Goal: Task Accomplishment & Management: Manage account settings

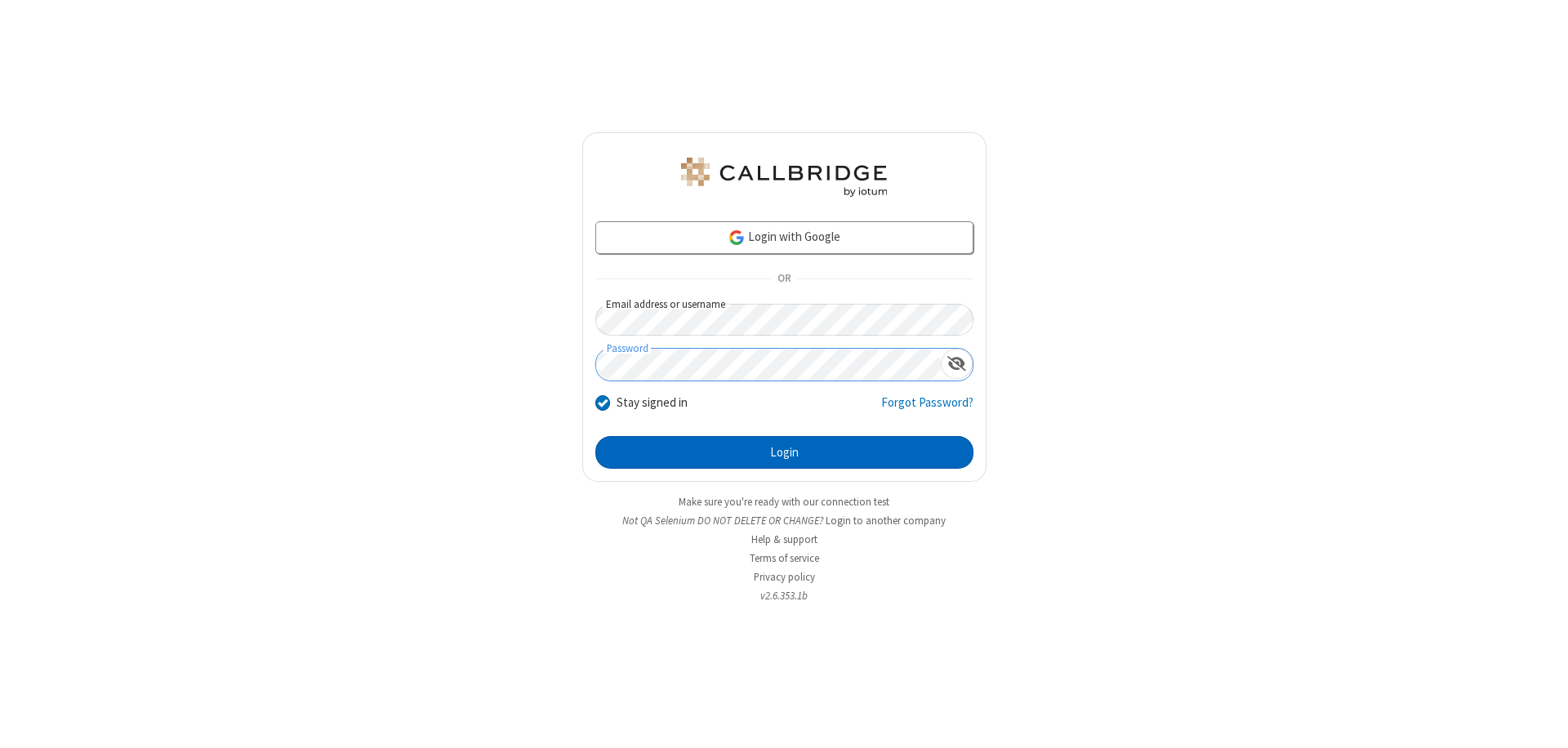
click at [784, 452] on button "Login" at bounding box center [784, 452] width 378 height 33
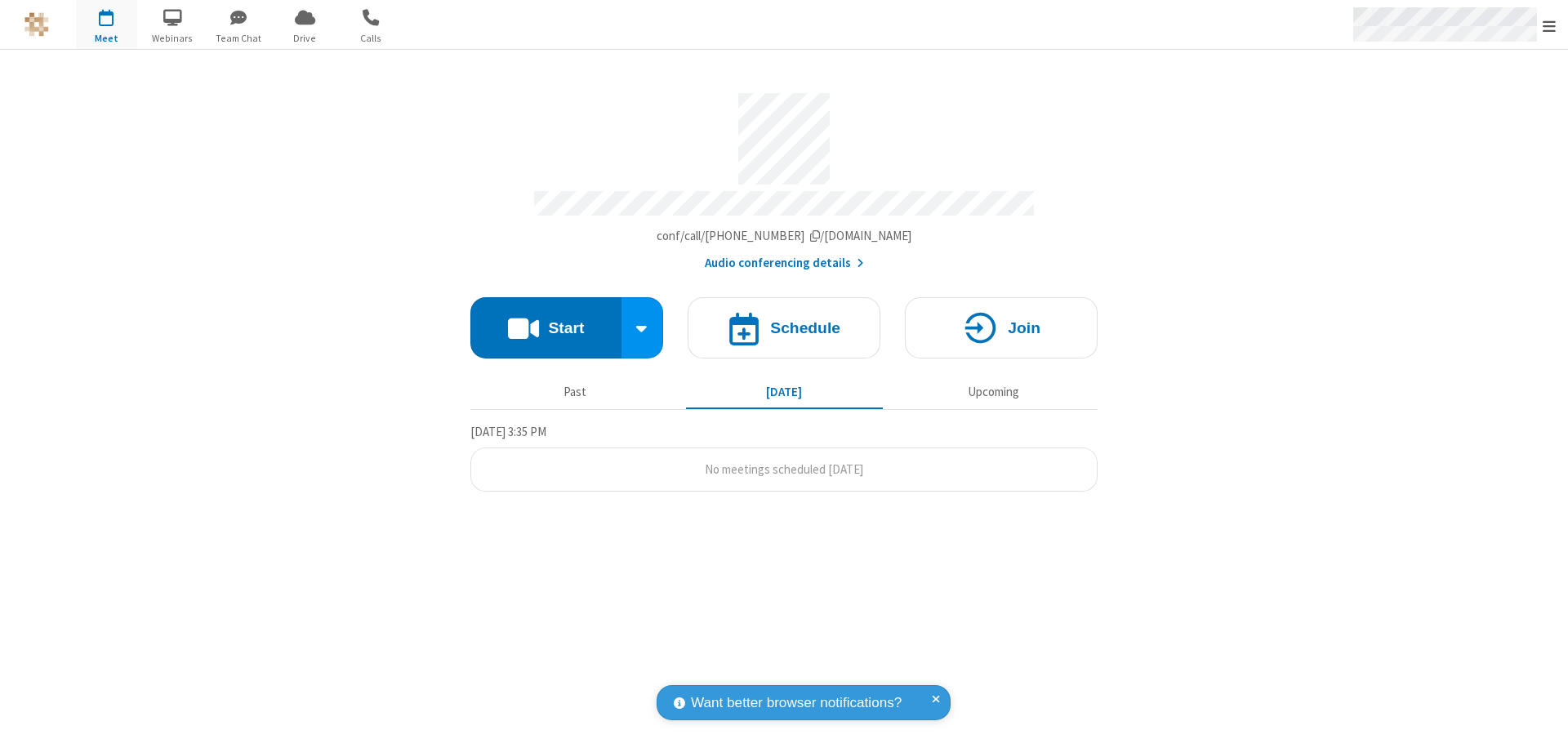
click at [1549, 26] on span "Open menu" at bounding box center [1549, 26] width 13 height 17
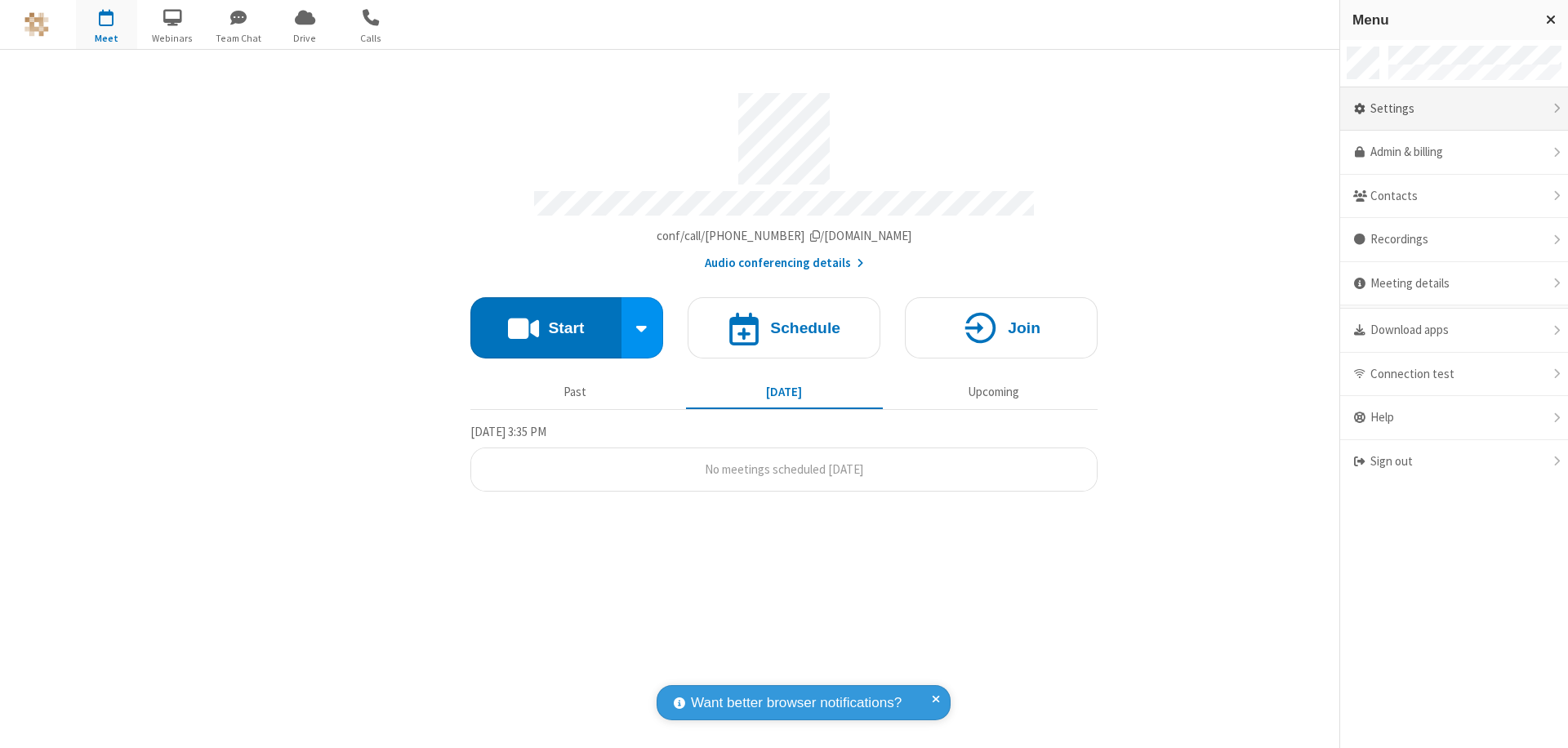
click at [1454, 108] on div "Settings" at bounding box center [1455, 109] width 228 height 44
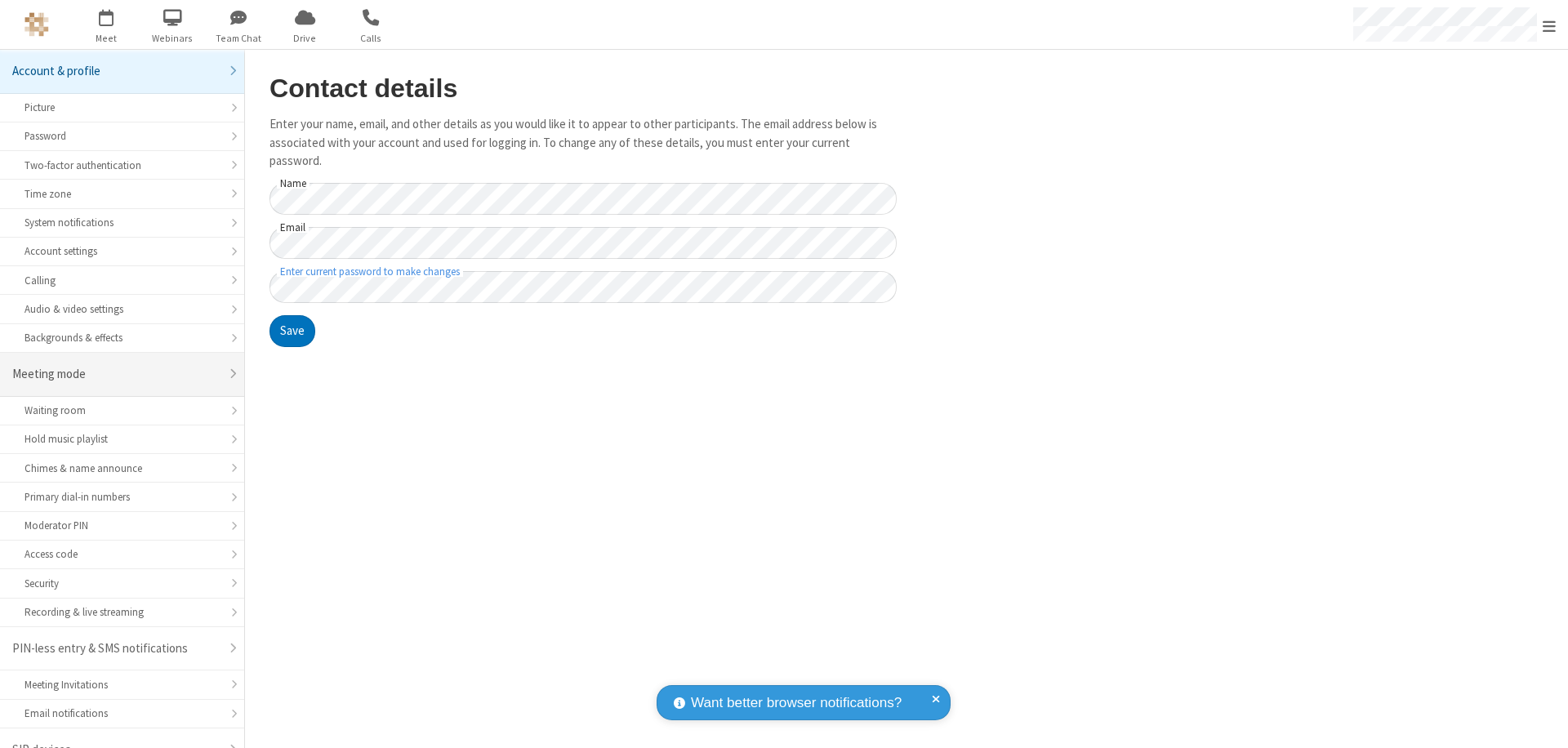
click at [116, 364] on div "Meeting mode" at bounding box center [116, 374] width 208 height 19
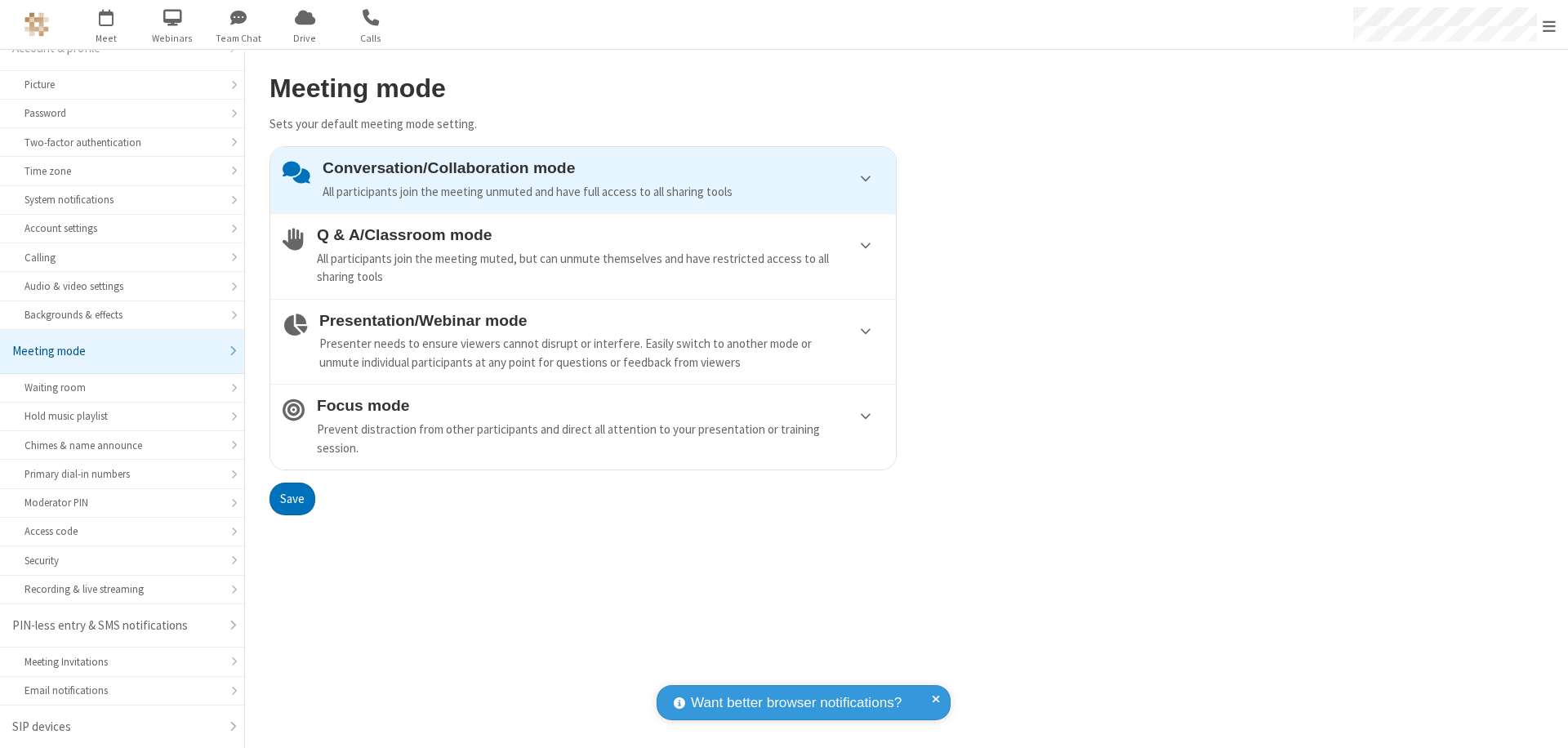
click at [583, 179] on div "Conversation/Collaboration mode All participants join the meeting unmuted and h…" at bounding box center [603, 180] width 561 height 41
click at [292, 498] on button "Save" at bounding box center [292, 499] width 45 height 33
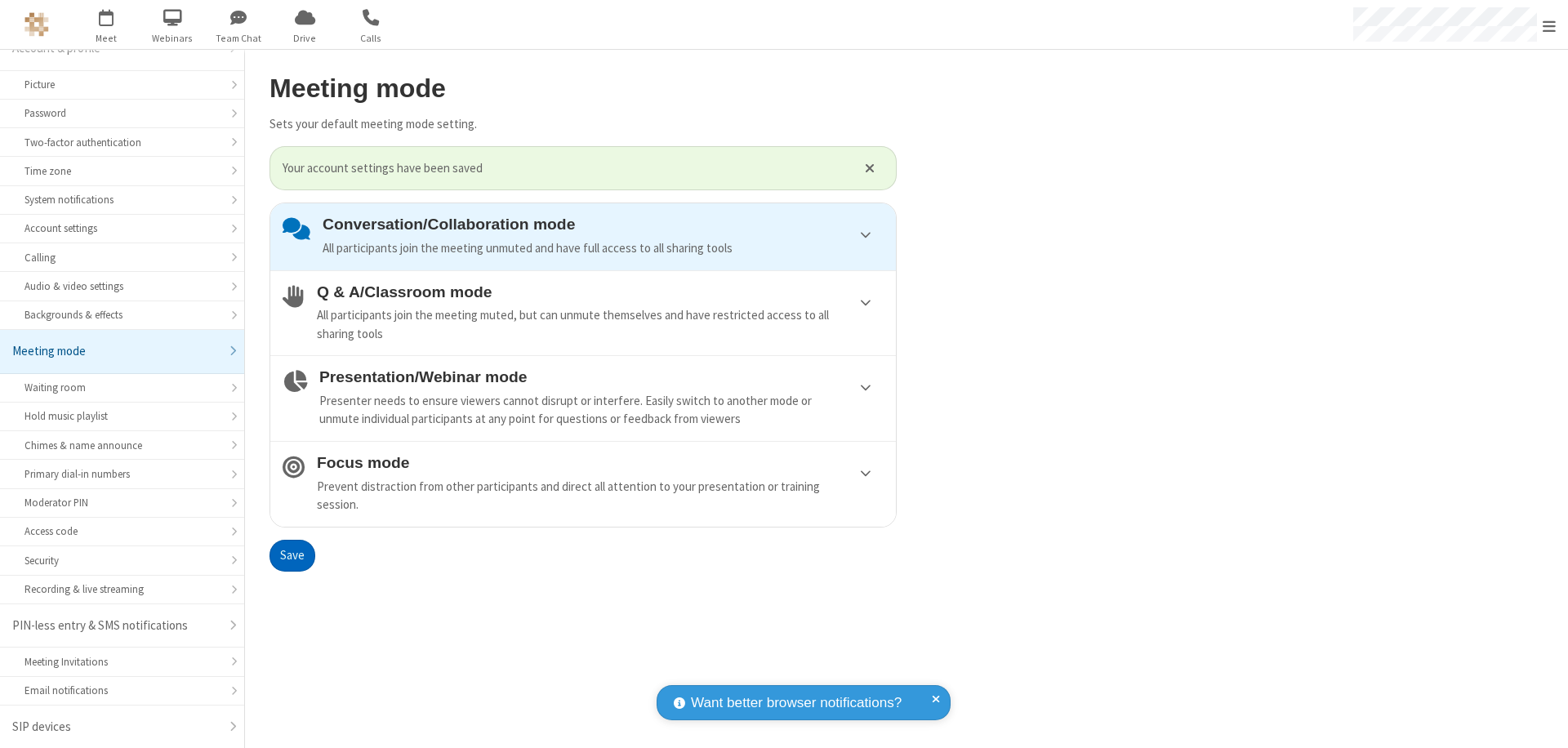
click at [1549, 25] on span "Open menu" at bounding box center [1549, 26] width 13 height 17
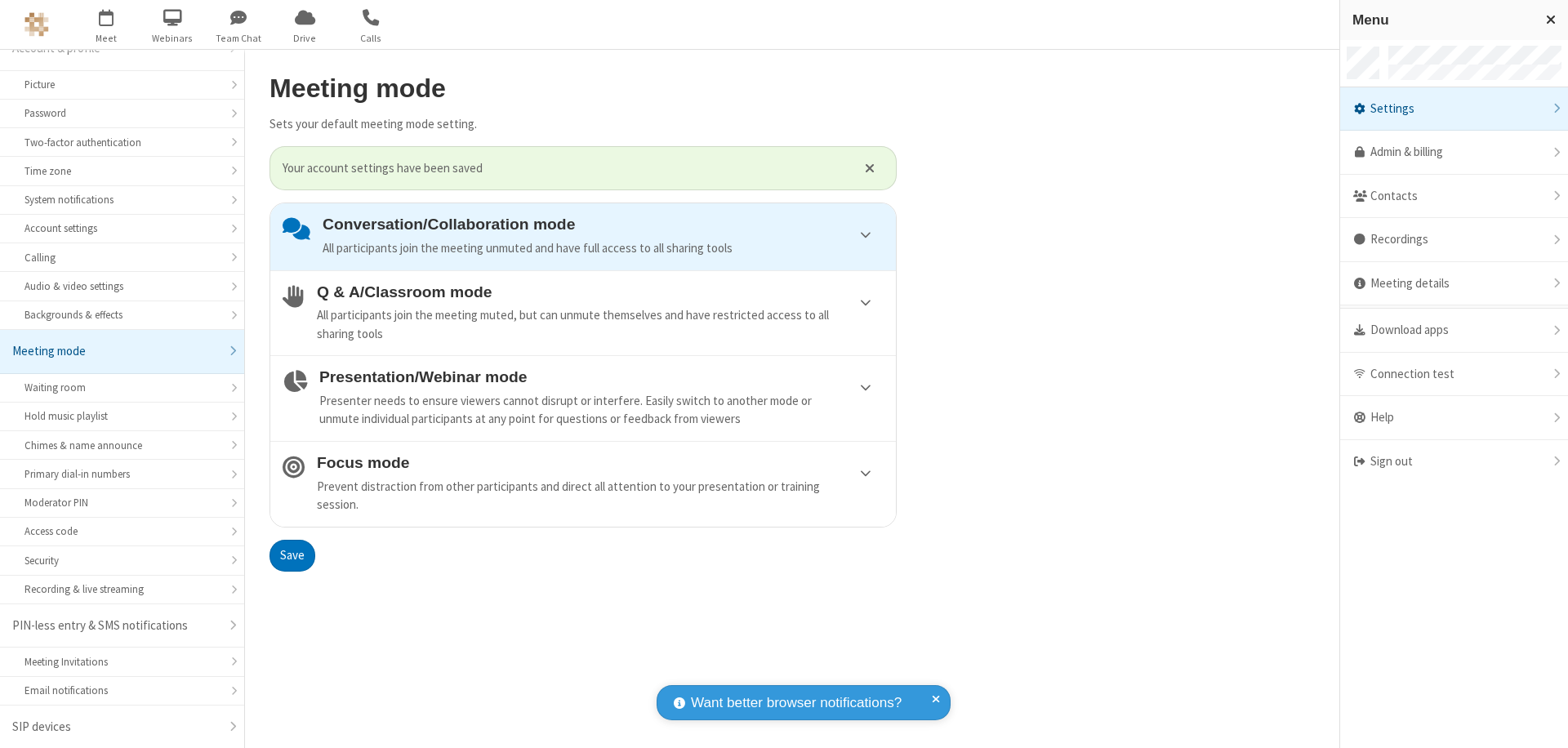
click at [1454, 461] on div "Sign out" at bounding box center [1455, 461] width 228 height 43
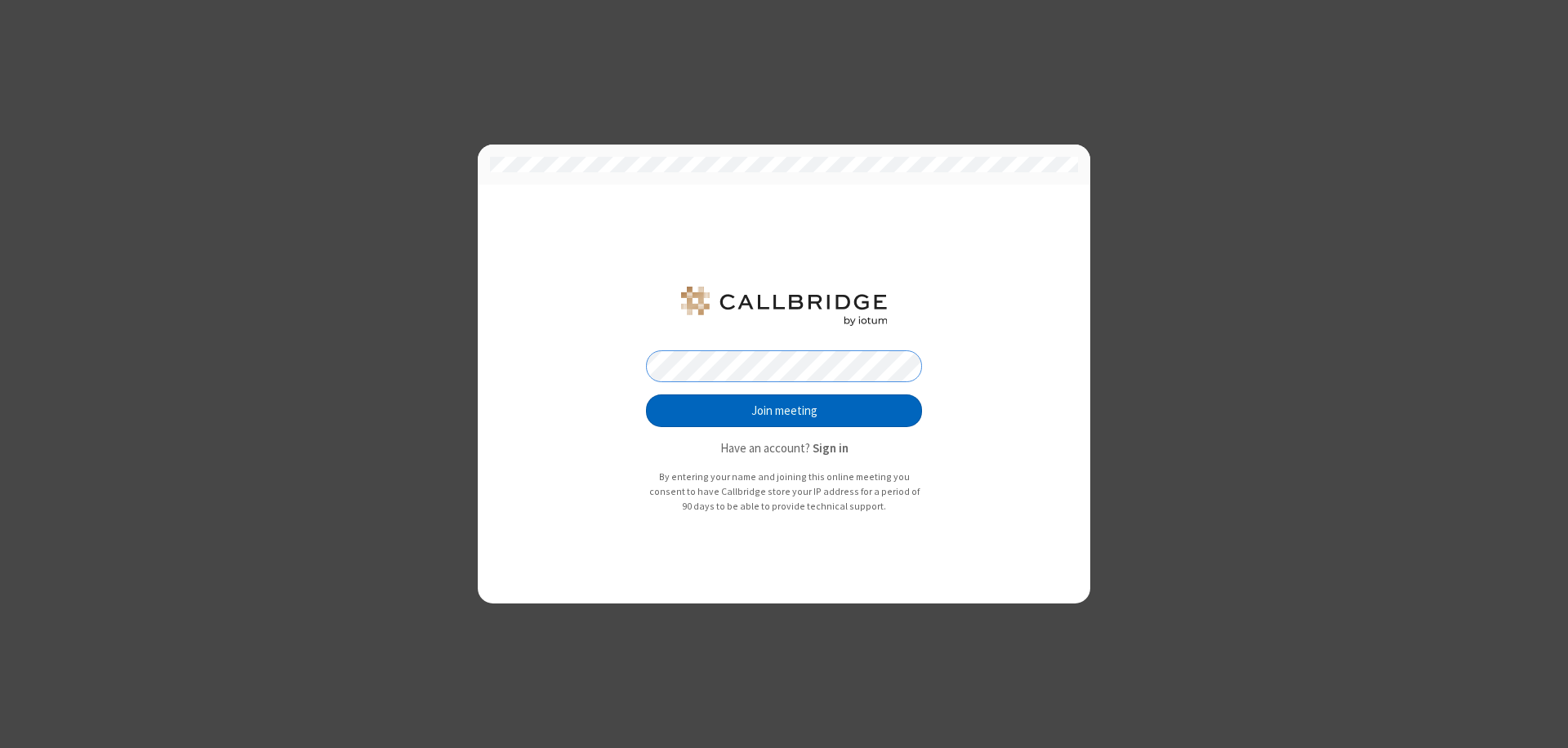
click at [784, 411] on button "Join meeting" at bounding box center [784, 411] width 276 height 33
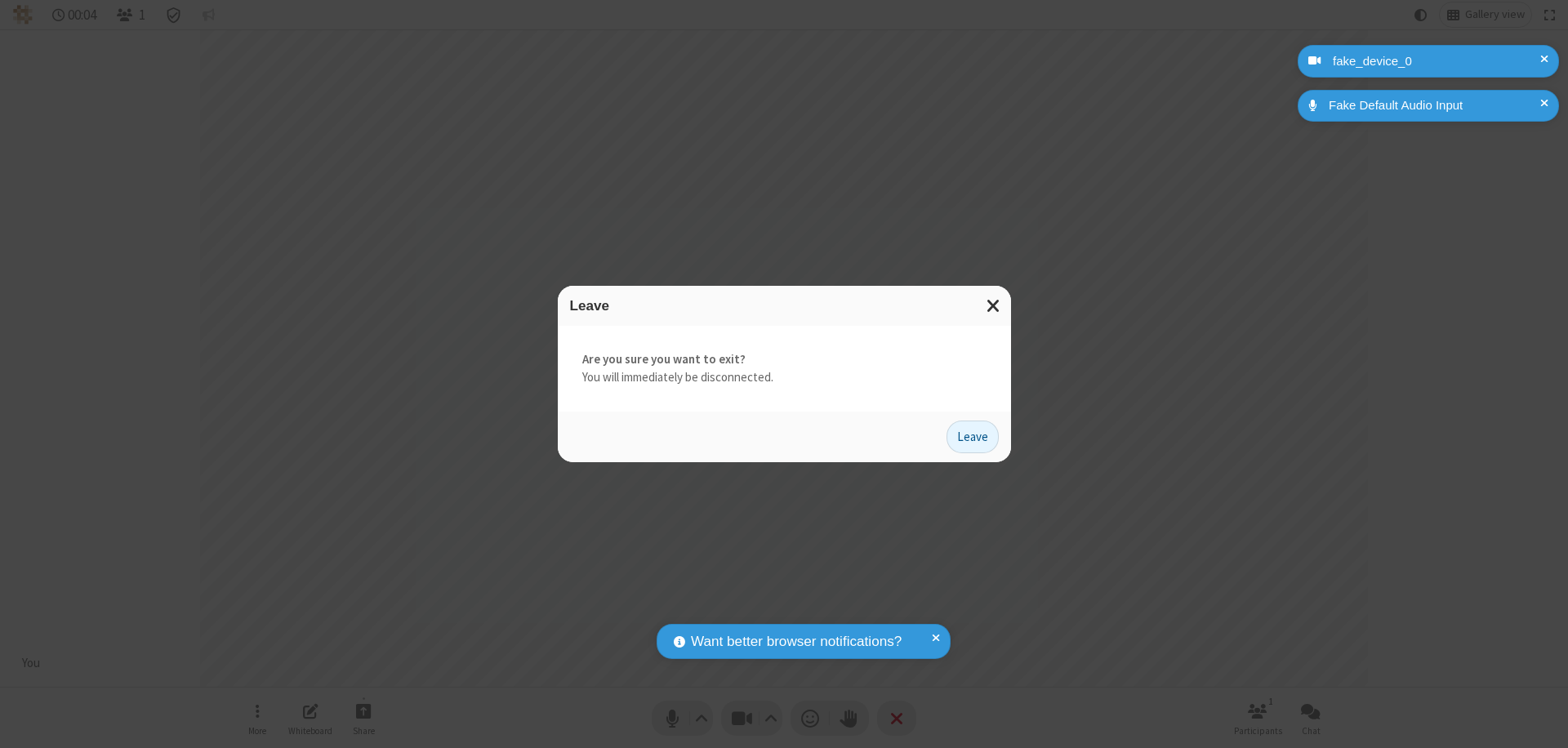
click at [973, 436] on button "Leave" at bounding box center [973, 437] width 52 height 33
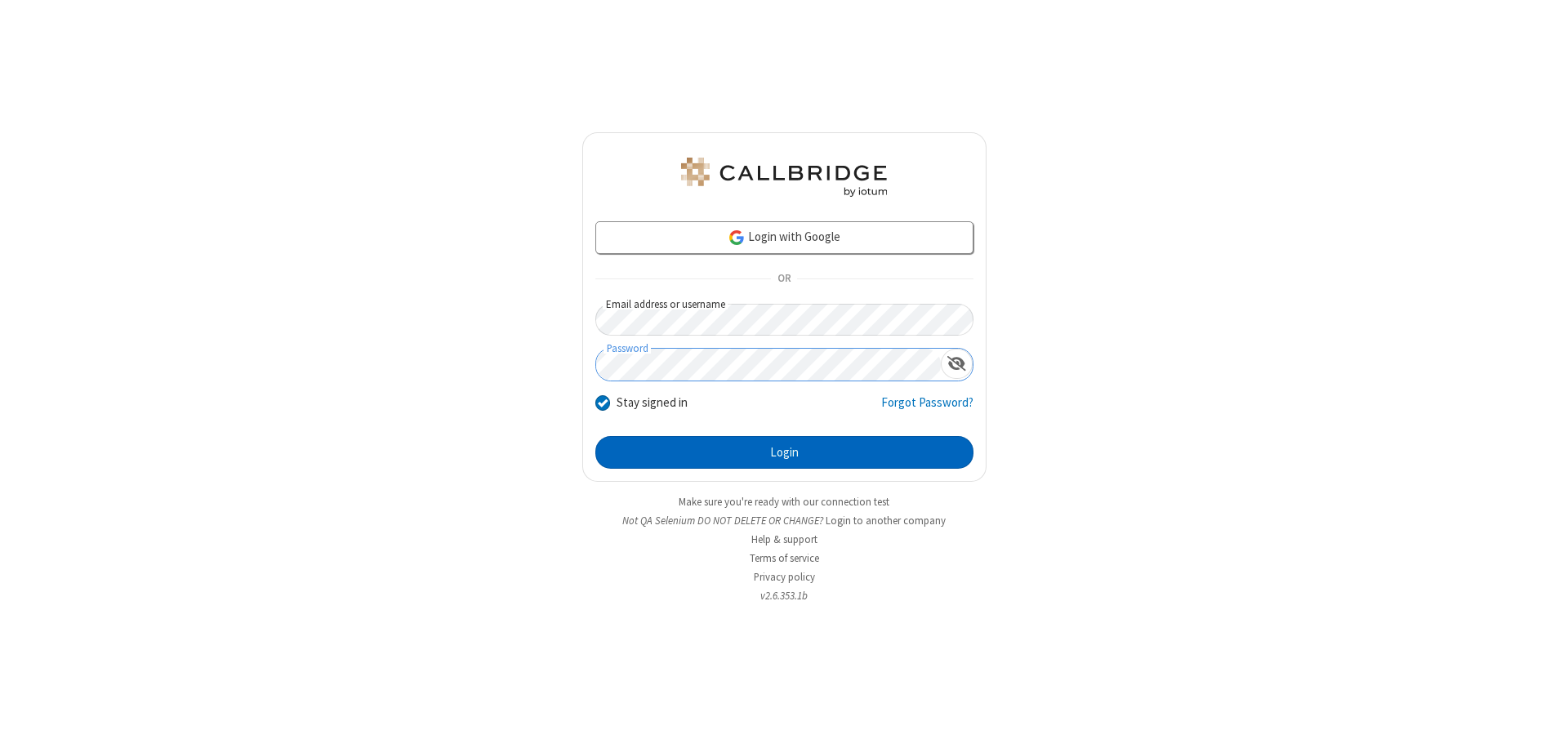
click at [784, 452] on button "Login" at bounding box center [784, 452] width 378 height 33
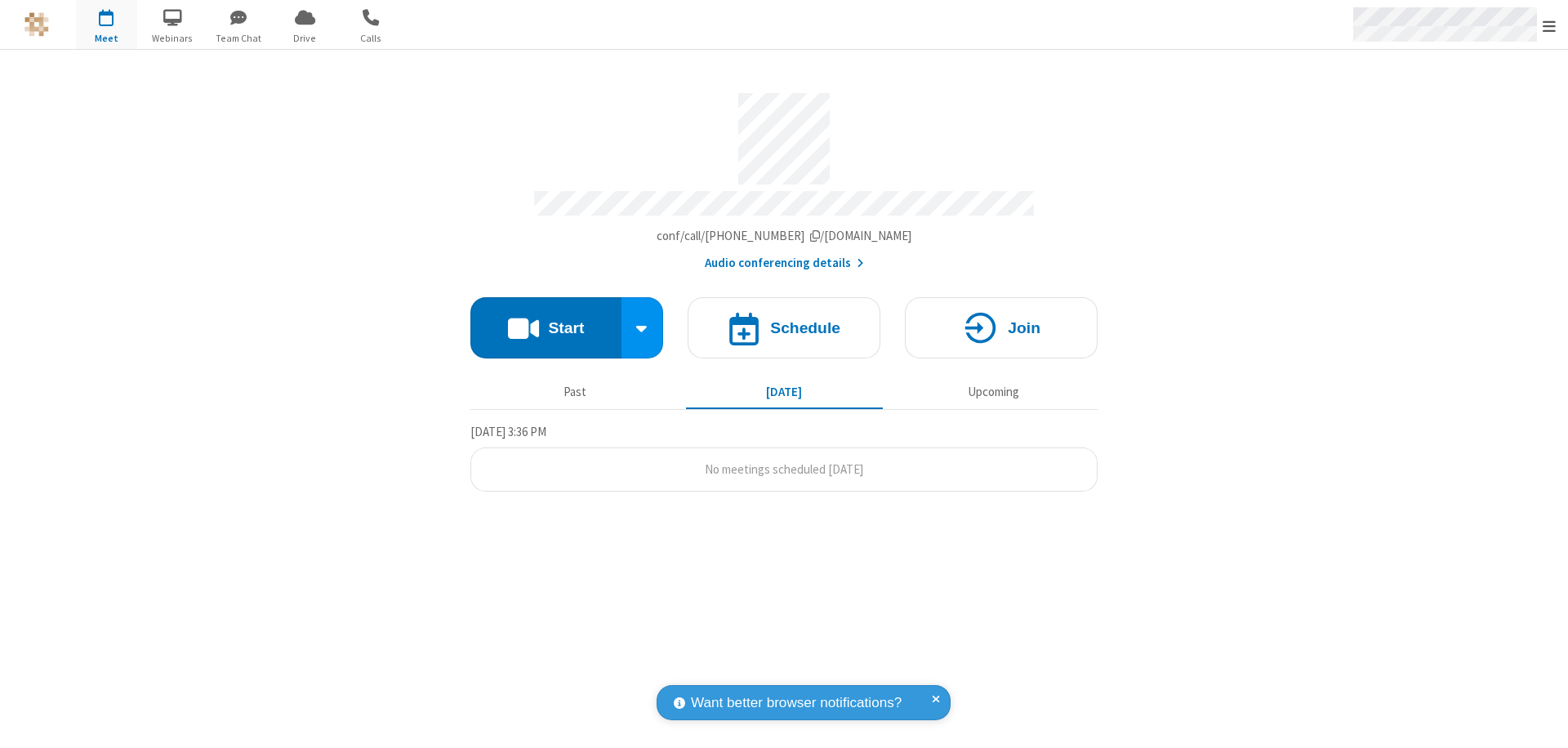
click at [1549, 26] on span "Open menu" at bounding box center [1549, 26] width 13 height 17
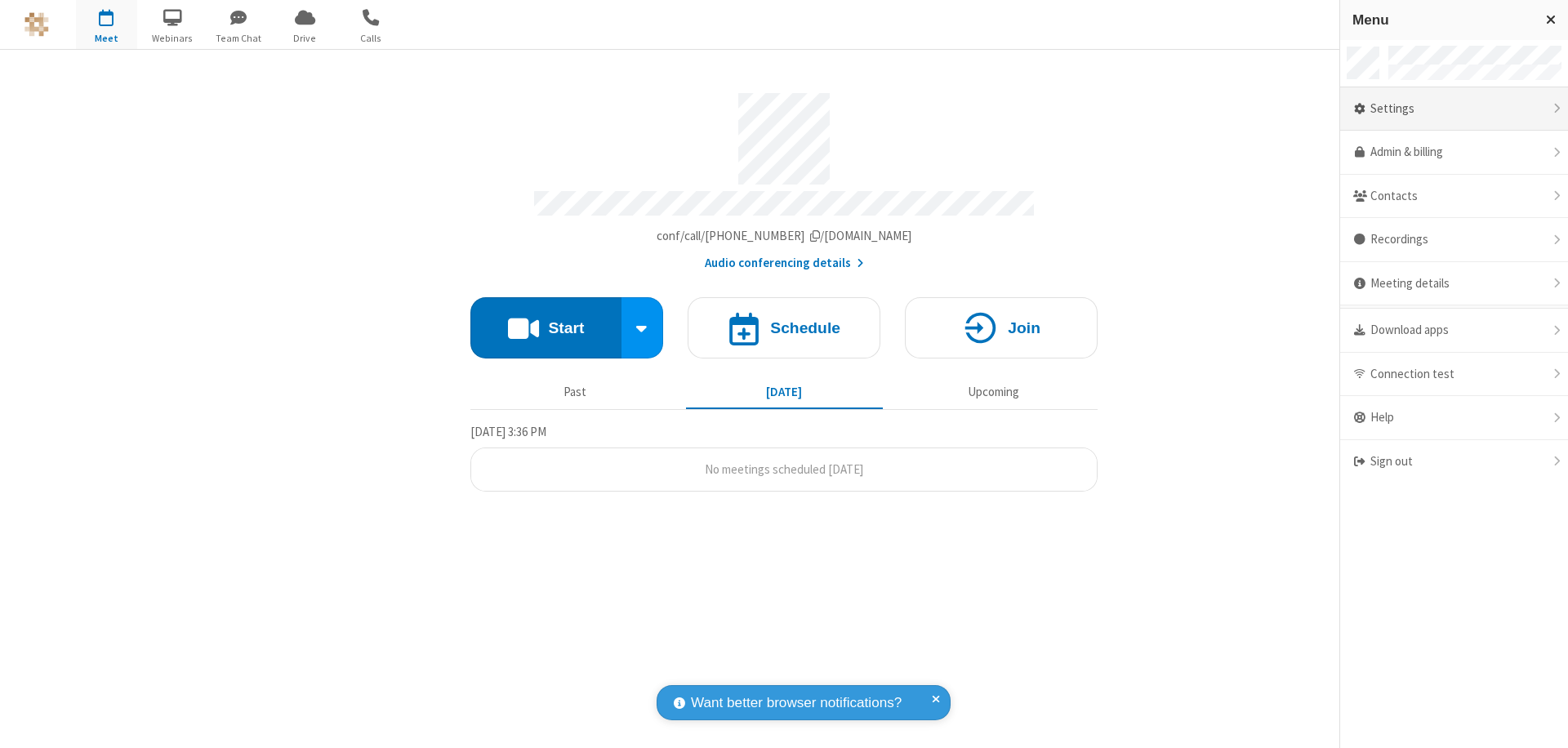
click at [1454, 108] on div "Settings" at bounding box center [1455, 109] width 228 height 44
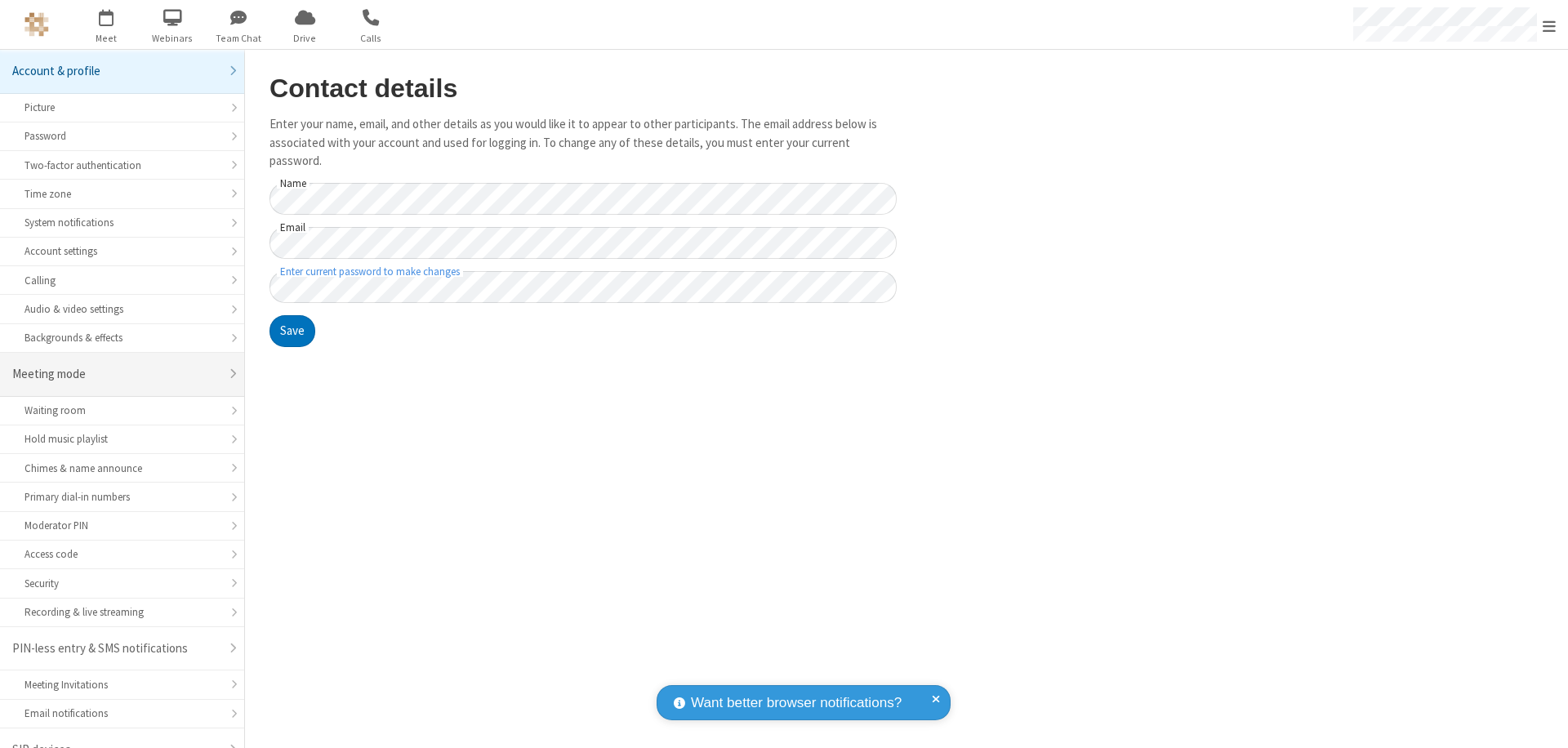
click at [116, 364] on div "Meeting mode" at bounding box center [116, 374] width 208 height 19
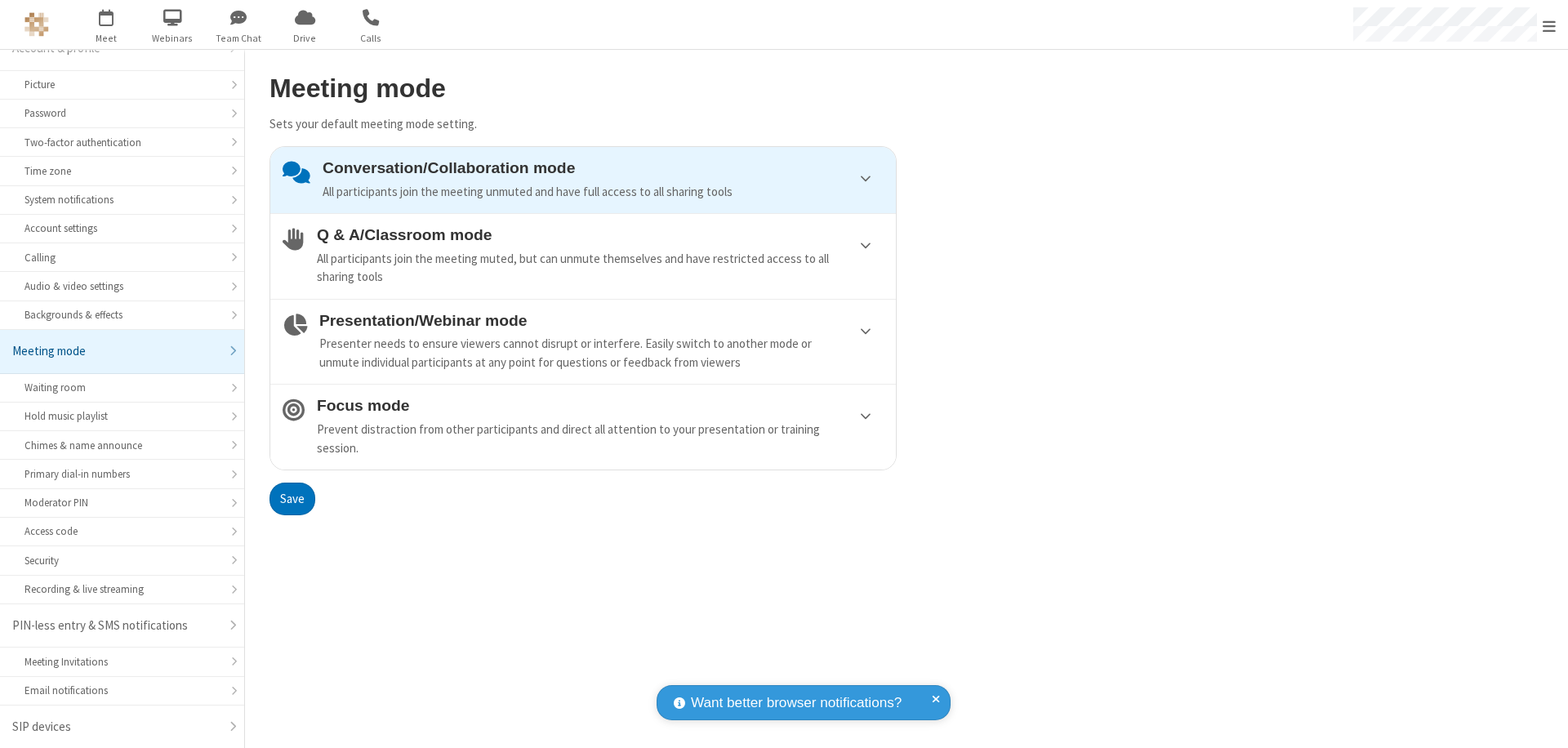
click at [583, 179] on div "Conversation/Collaboration mode All participants join the meeting unmuted and h…" at bounding box center [603, 180] width 561 height 41
click at [292, 498] on button "Save" at bounding box center [292, 499] width 45 height 33
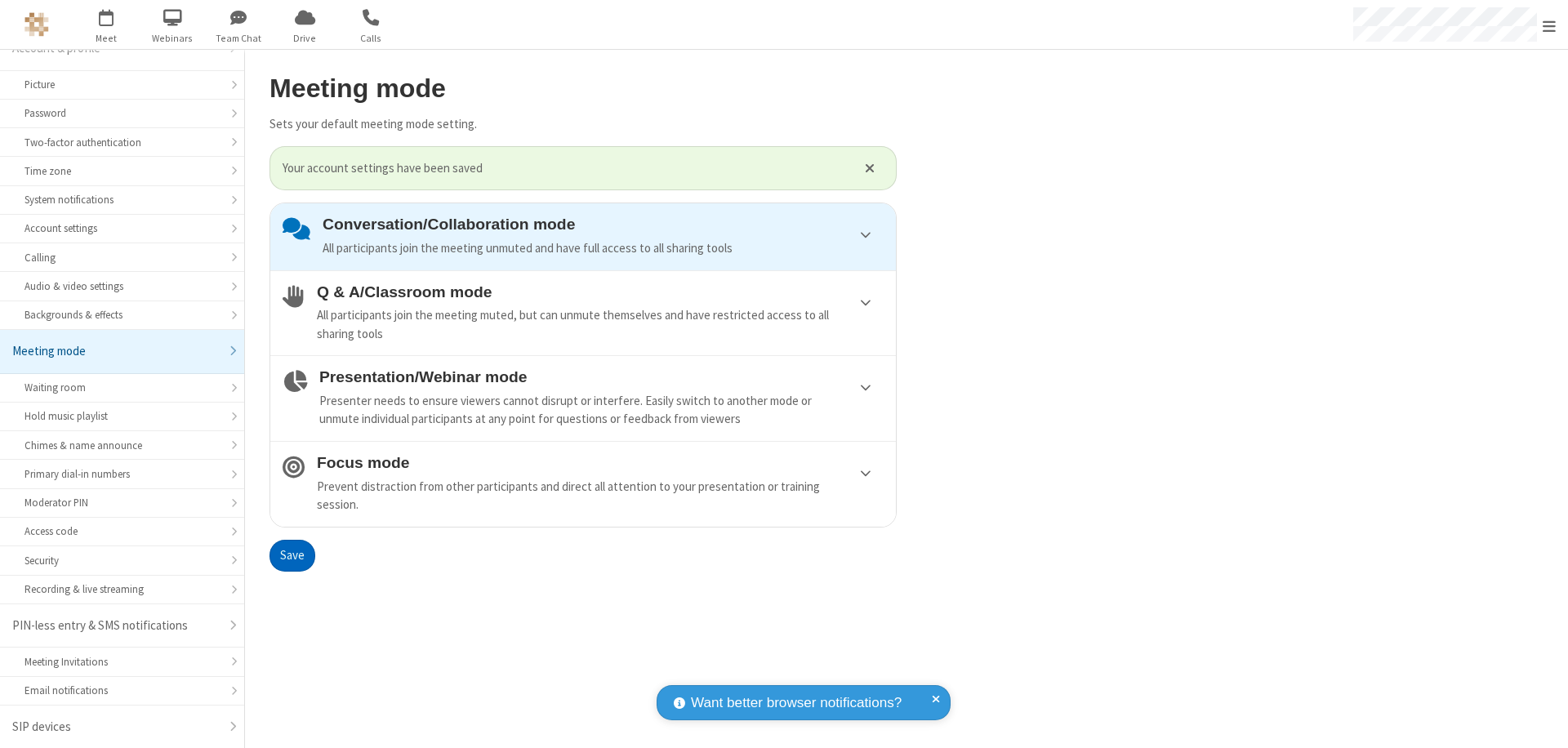
click at [1549, 25] on span "Open menu" at bounding box center [1549, 26] width 13 height 17
